Goal: Complete application form

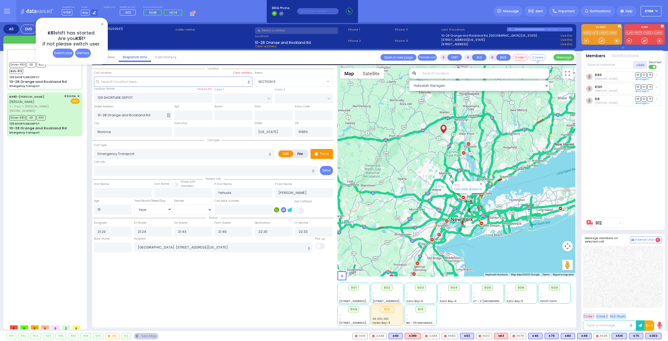
select select
select select "Year"
select select "[DEMOGRAPHIC_DATA]"
click at [102, 23] on span "✕" at bounding box center [102, 24] width 4 height 6
